Goal: Task Accomplishment & Management: Complete application form

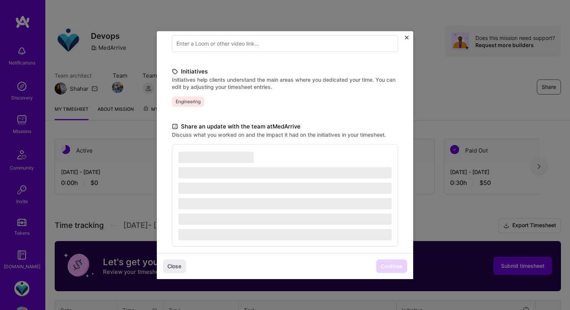
scroll to position [153, 0]
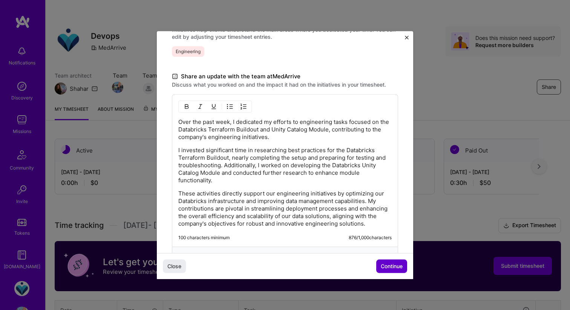
click at [387, 262] on button "Continue" at bounding box center [391, 267] width 31 height 14
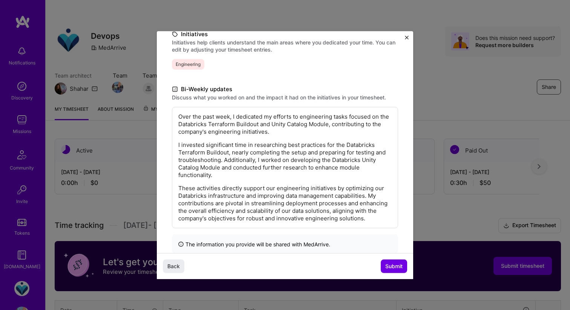
scroll to position [122, 0]
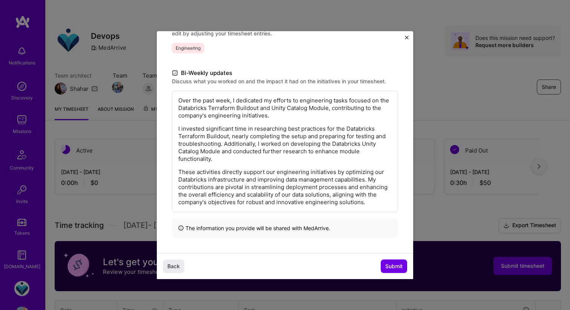
click at [251, 126] on p "I invested significant time in researching best practices for the Databricks Te…" at bounding box center [284, 144] width 213 height 38
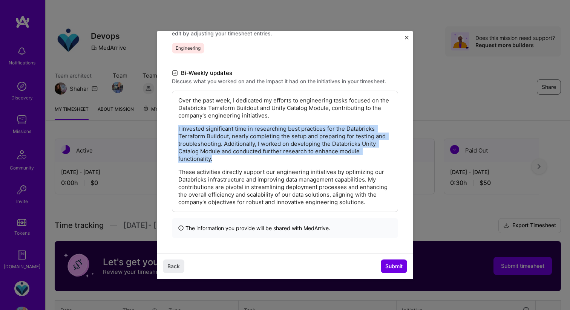
click at [251, 126] on p "I invested significant time in researching best practices for the Databricks Te…" at bounding box center [284, 144] width 213 height 38
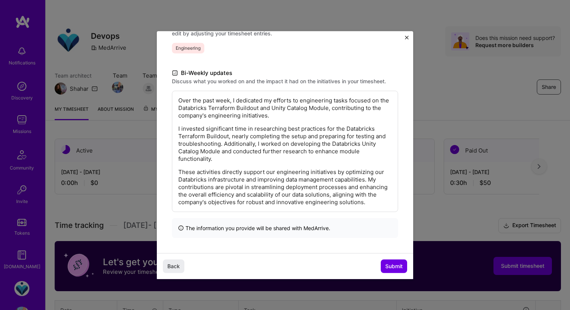
scroll to position [20, 0]
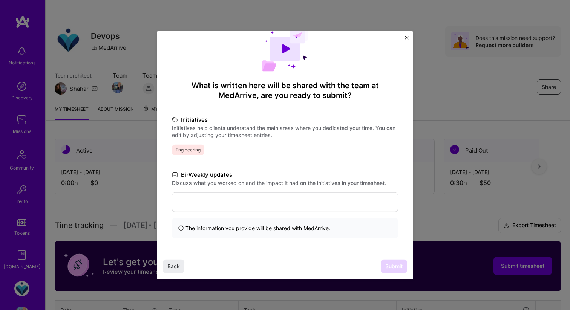
click at [335, 209] on div at bounding box center [285, 202] width 226 height 20
click at [334, 206] on p at bounding box center [284, 202] width 213 height 8
click at [341, 230] on div "The information you provide will be shared with MedArrive ." at bounding box center [285, 228] width 226 height 20
click at [389, 262] on button "Submit" at bounding box center [394, 267] width 26 height 14
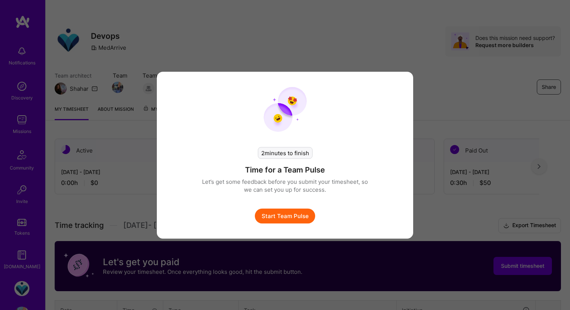
click at [295, 216] on button "Start Team Pulse" at bounding box center [285, 216] width 60 height 15
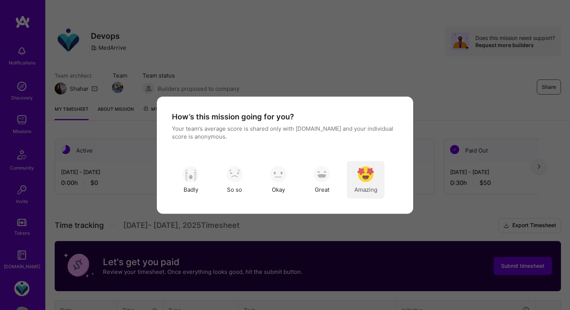
click at [370, 178] on img "modal" at bounding box center [366, 174] width 17 height 17
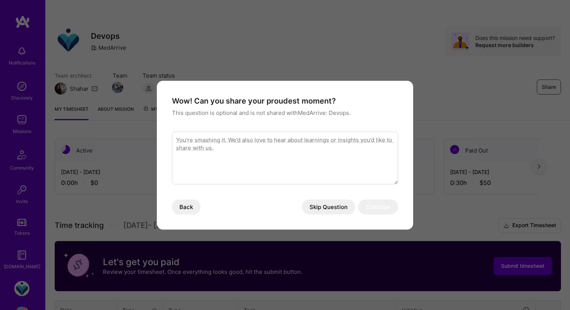
click at [333, 210] on button "Skip Question" at bounding box center [328, 207] width 53 height 15
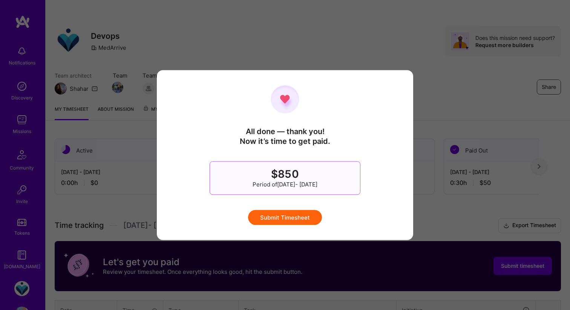
click at [300, 216] on button "Submit Timesheet" at bounding box center [285, 217] width 74 height 15
